Goal: Transaction & Acquisition: Purchase product/service

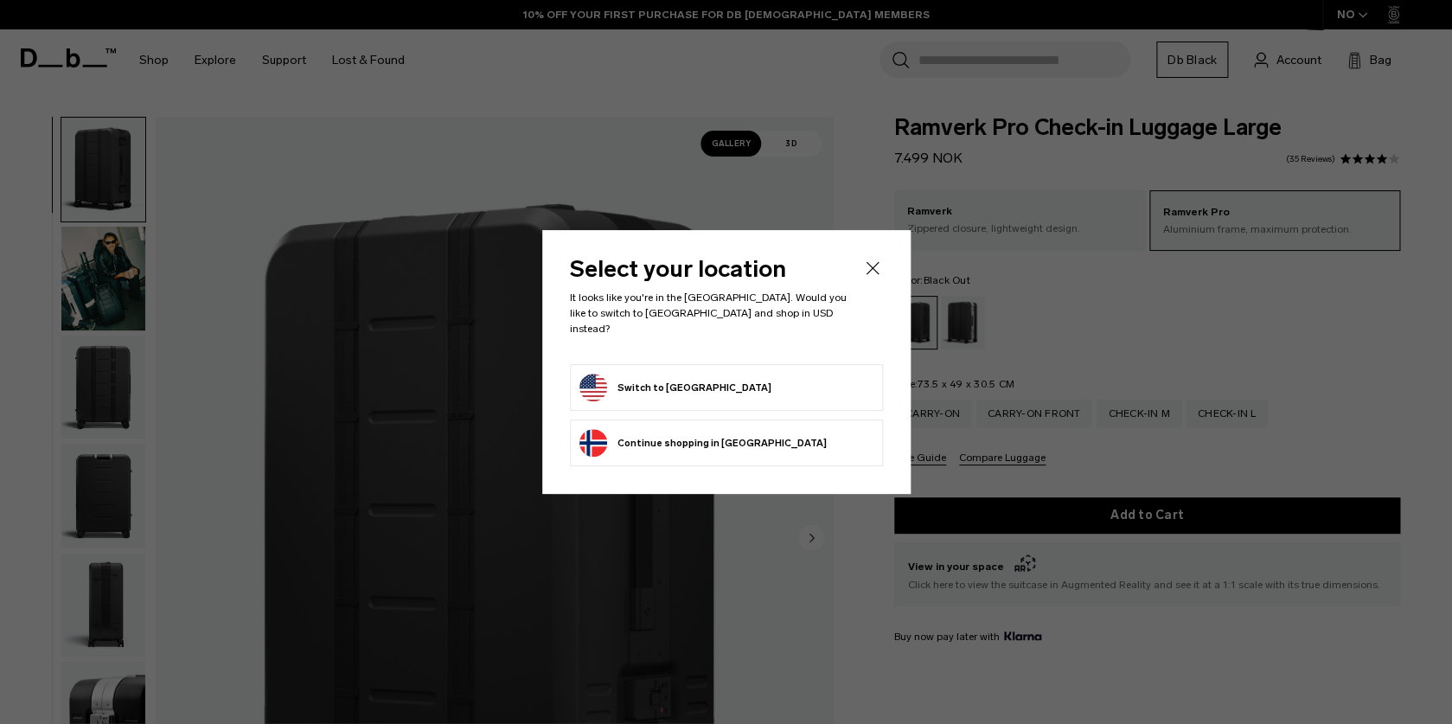
click at [871, 274] on icon "Close" at bounding box center [872, 267] width 13 height 13
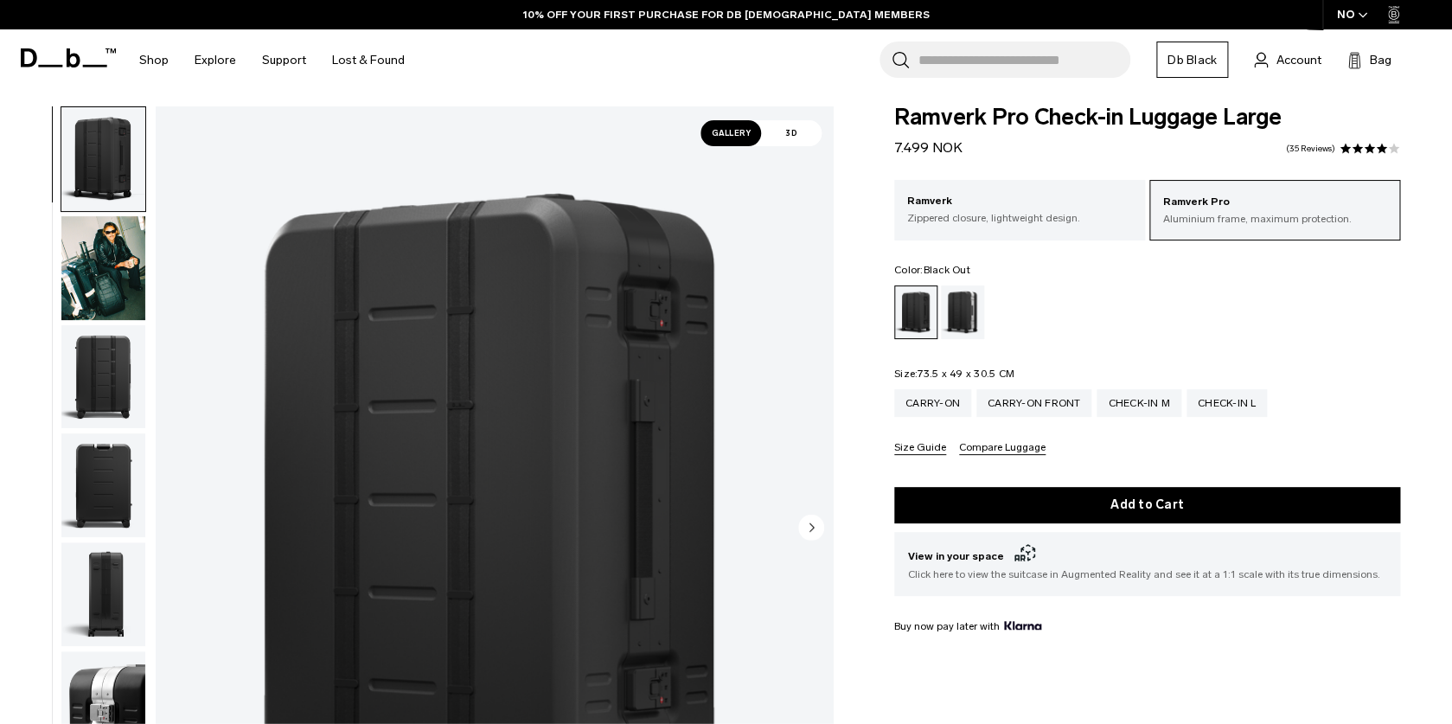
scroll to position [16, 0]
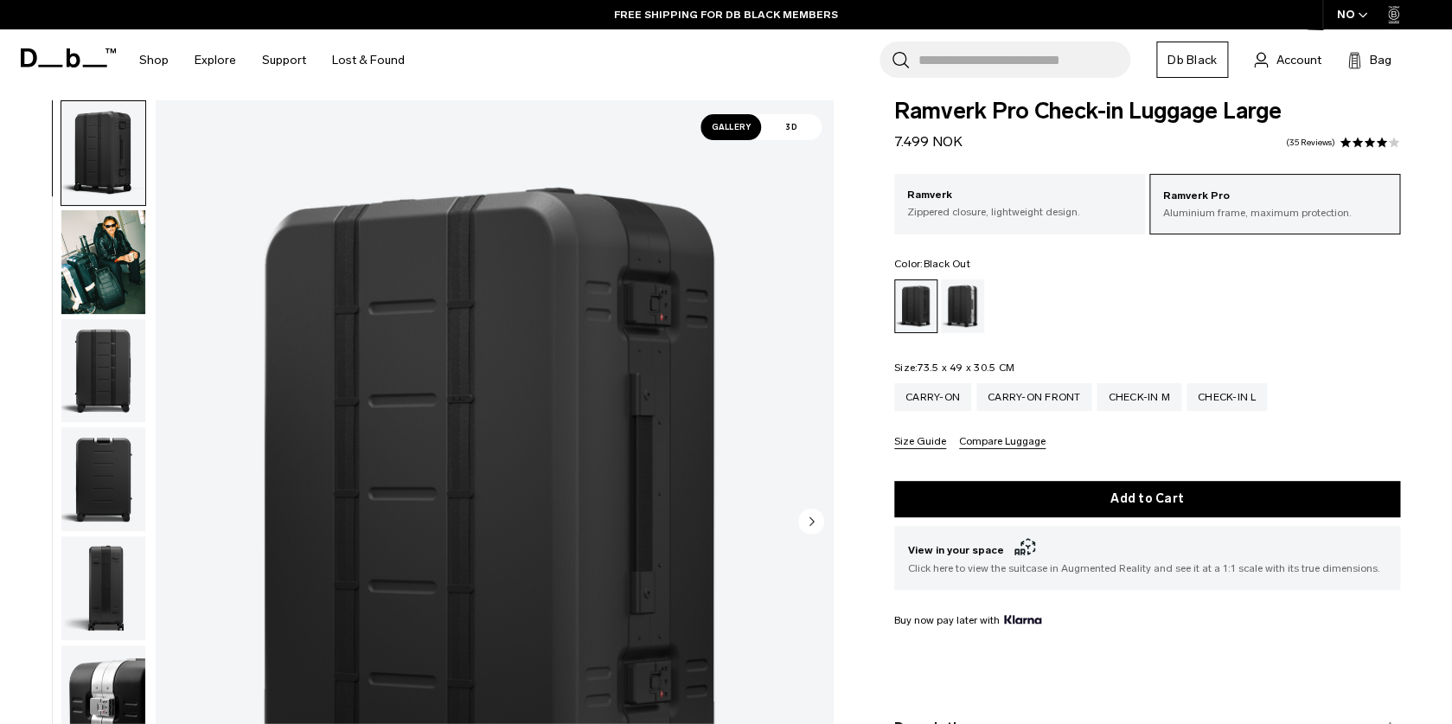
click at [1356, 12] on div "NO" at bounding box center [1353, 14] width 61 height 29
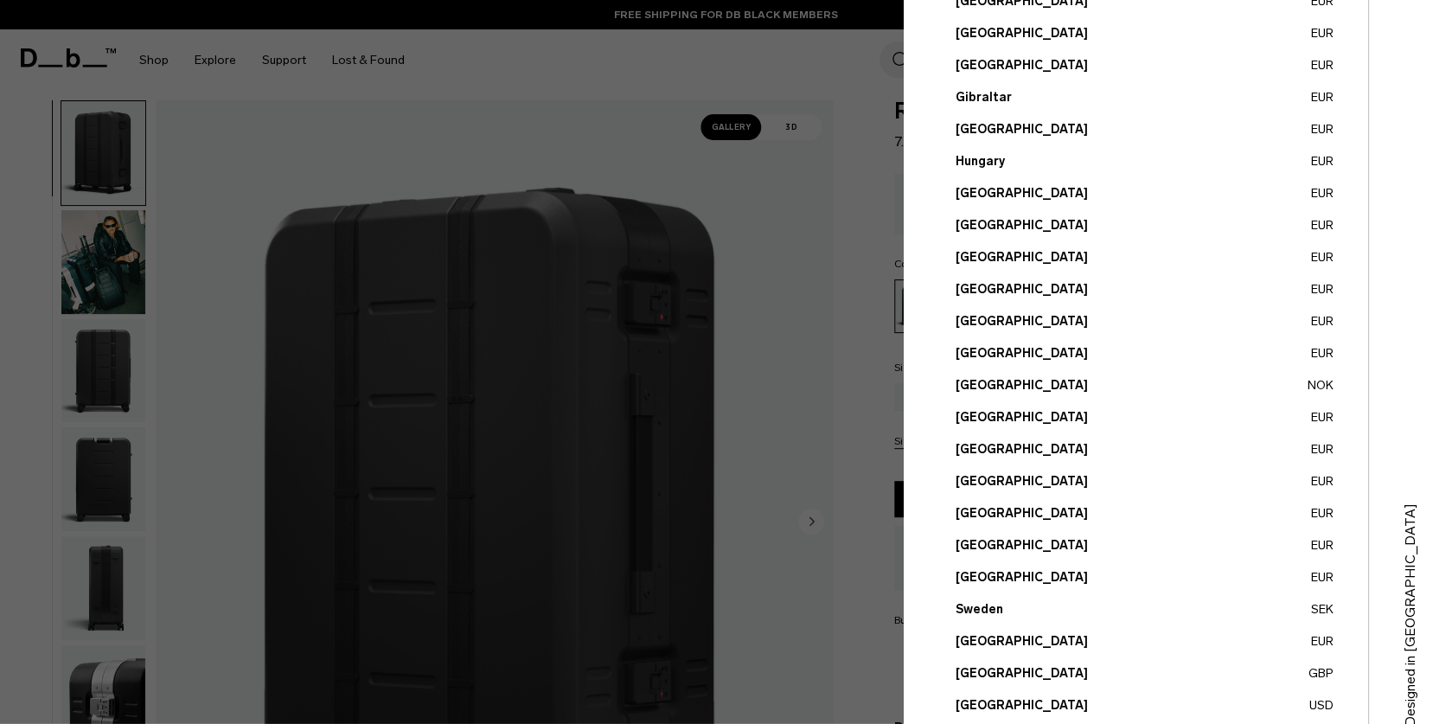
scroll to position [552, 0]
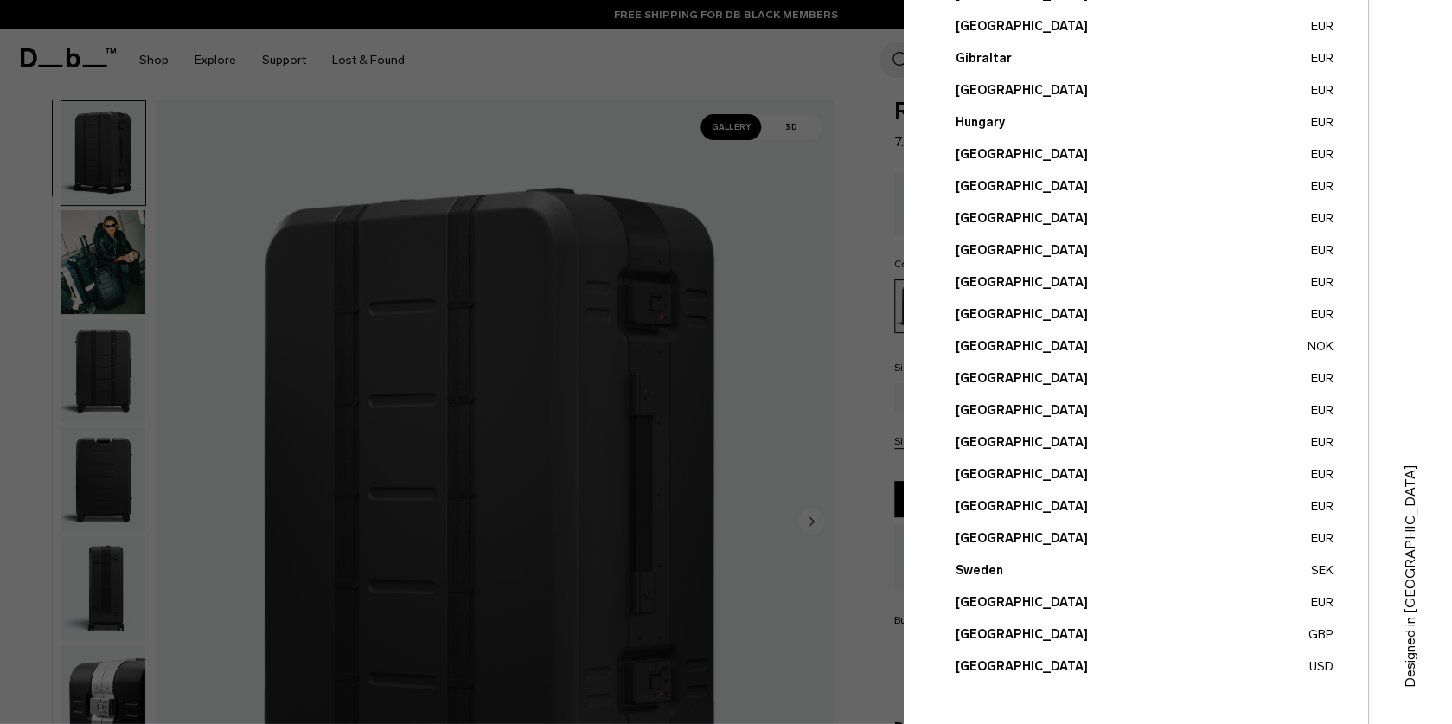
click at [1012, 664] on button "United States USD" at bounding box center [1145, 666] width 378 height 18
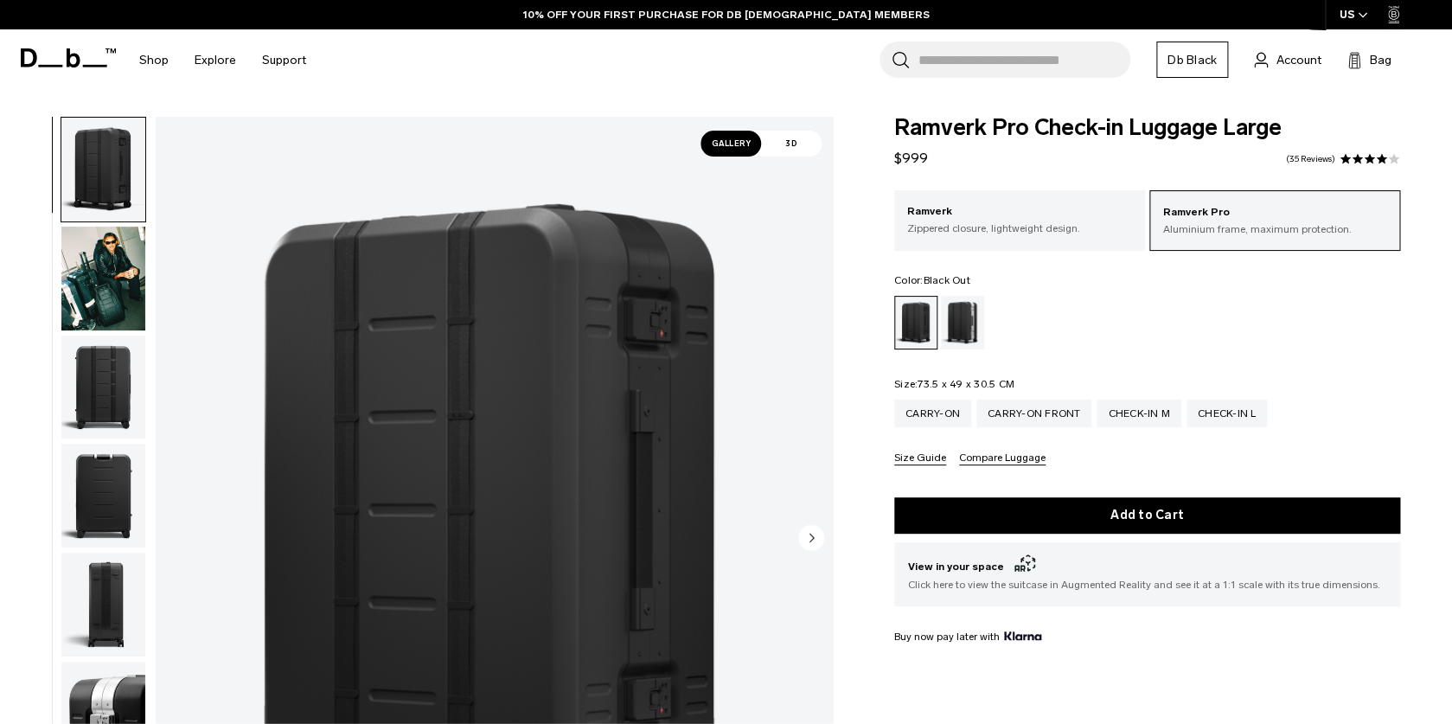
click at [123, 272] on img "button" at bounding box center [103, 279] width 84 height 104
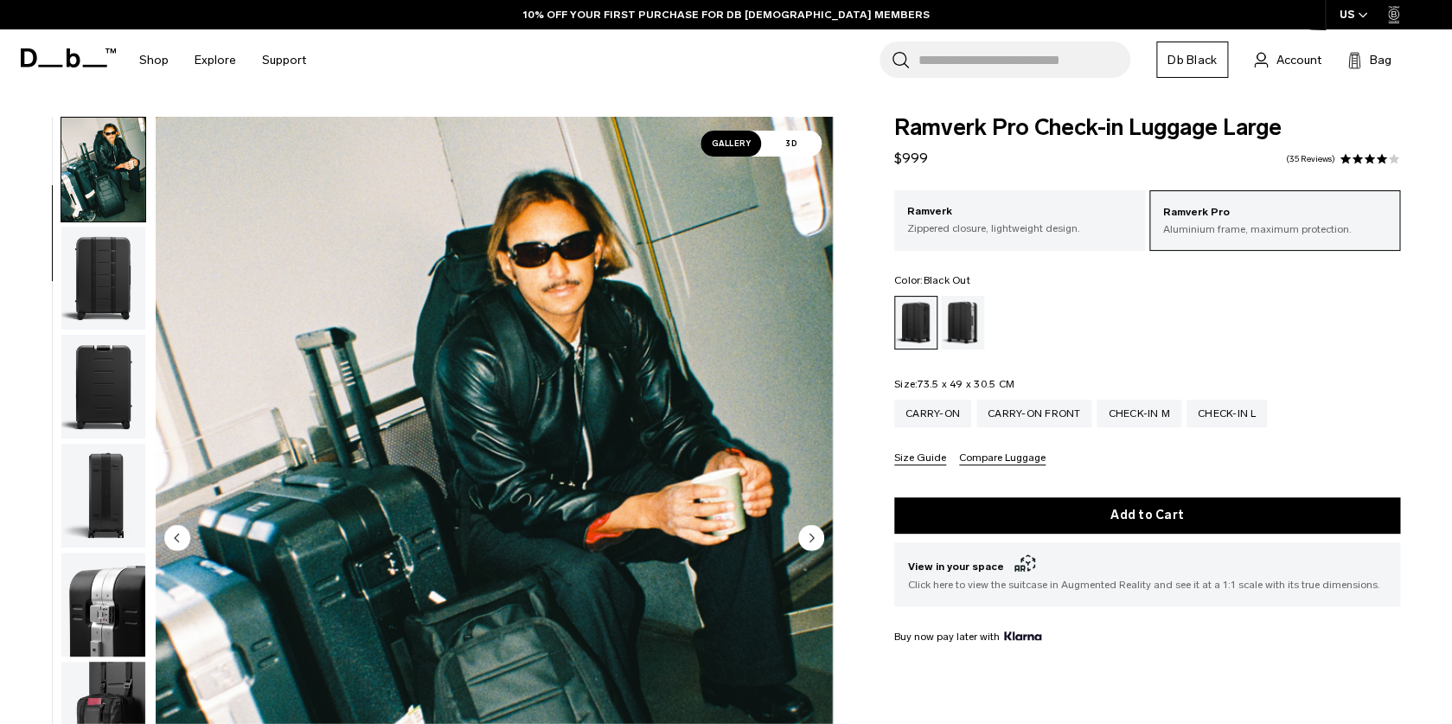
click at [131, 340] on img "button" at bounding box center [103, 387] width 84 height 104
